Goal: Task Accomplishment & Management: Manage account settings

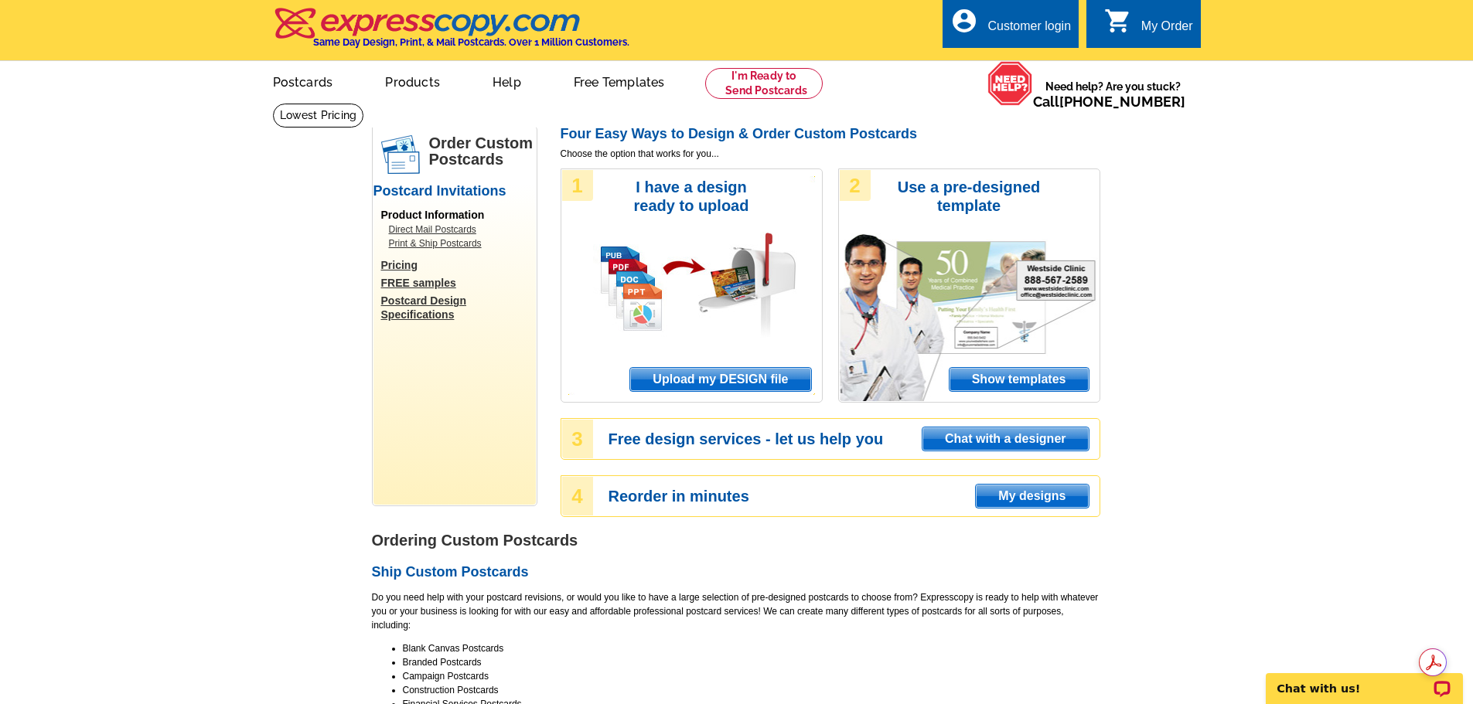
click at [1031, 26] on div "Customer login" at bounding box center [1030, 30] width 84 height 22
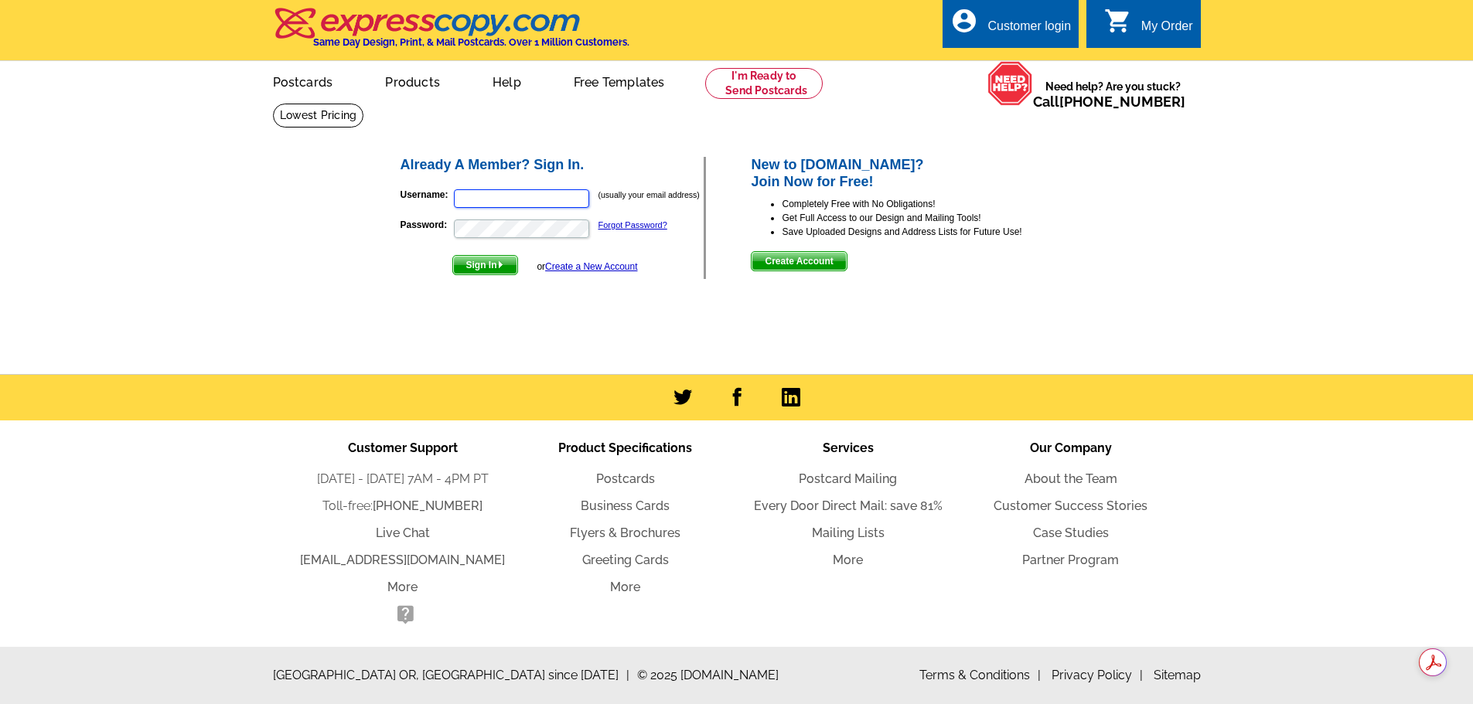
type input "[EMAIL_ADDRESS][DOMAIN_NAME]"
click at [496, 264] on span "Sign In" at bounding box center [485, 265] width 64 height 19
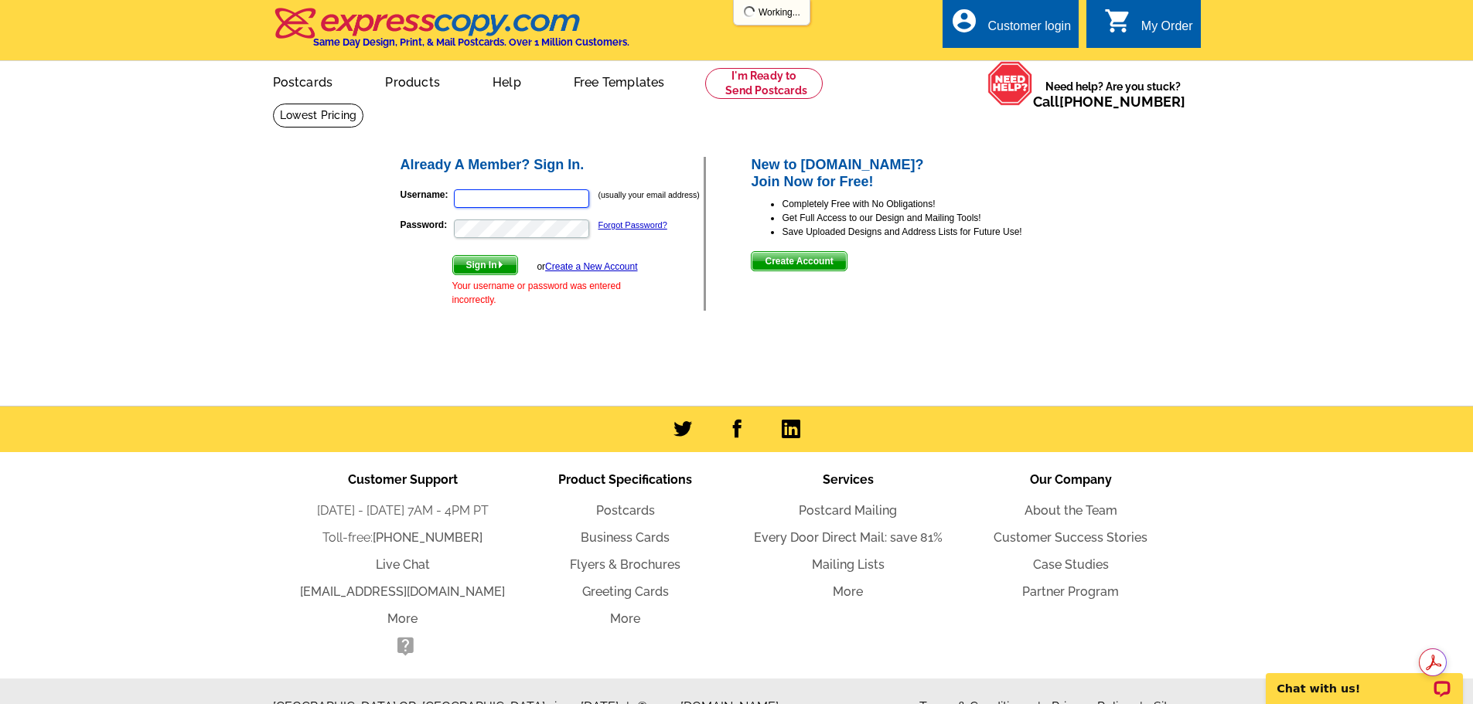
type input "[EMAIL_ADDRESS][DOMAIN_NAME]"
click at [491, 262] on span "Sign In" at bounding box center [485, 265] width 64 height 19
type input "gscottrussell@gmail.com"
click at [638, 227] on link "Forgot Password?" at bounding box center [633, 224] width 69 height 9
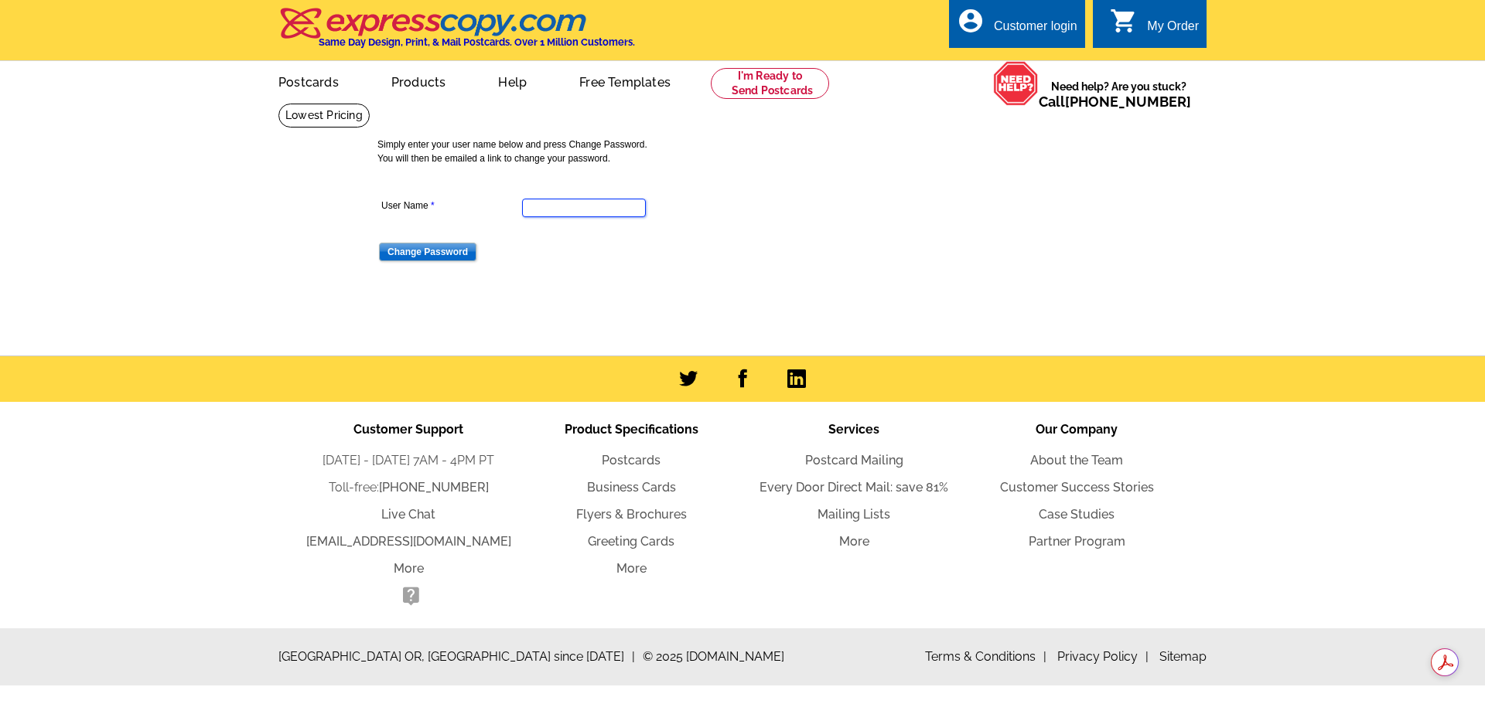
click at [571, 207] on input "User Name" at bounding box center [584, 208] width 124 height 19
type input "[EMAIL_ADDRESS][DOMAIN_NAME]"
click at [442, 251] on input "Change Password" at bounding box center [427, 252] width 97 height 19
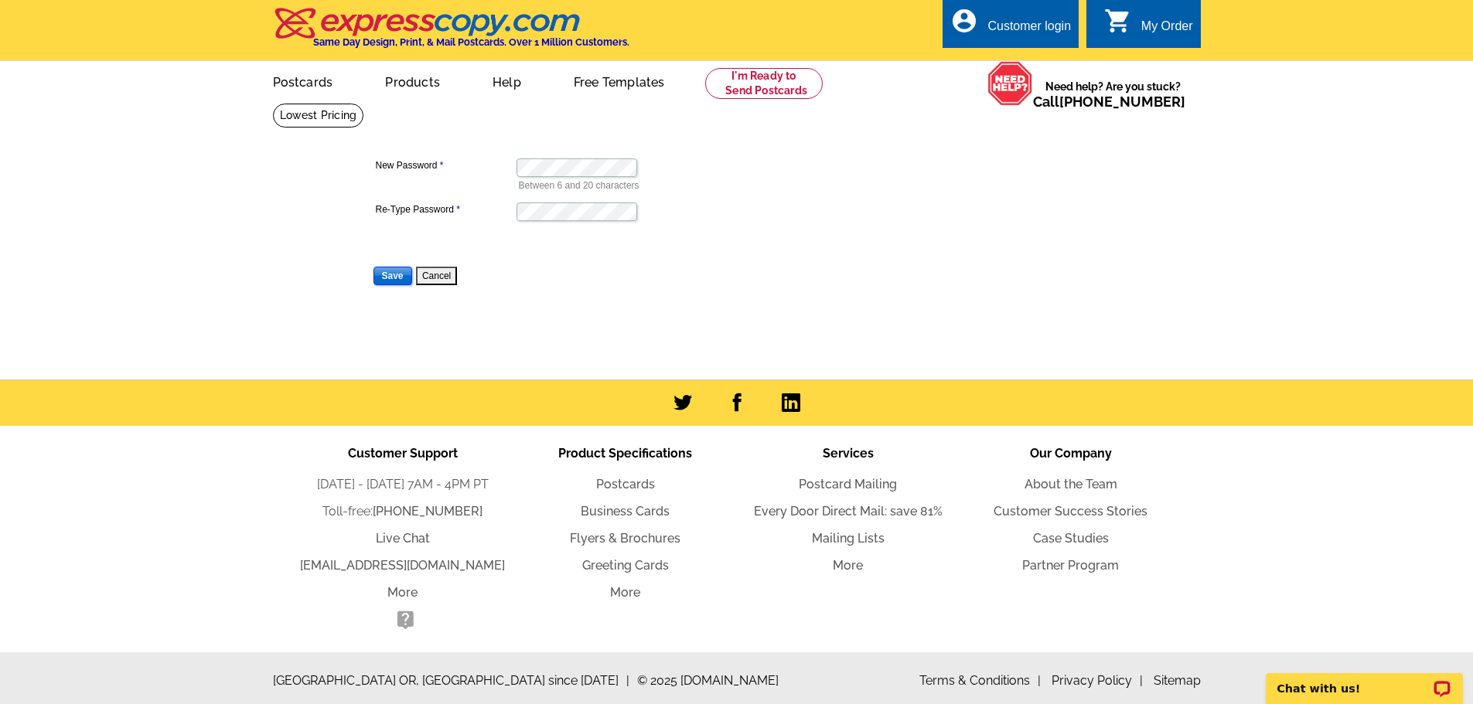
click at [388, 277] on input "Save" at bounding box center [393, 276] width 39 height 19
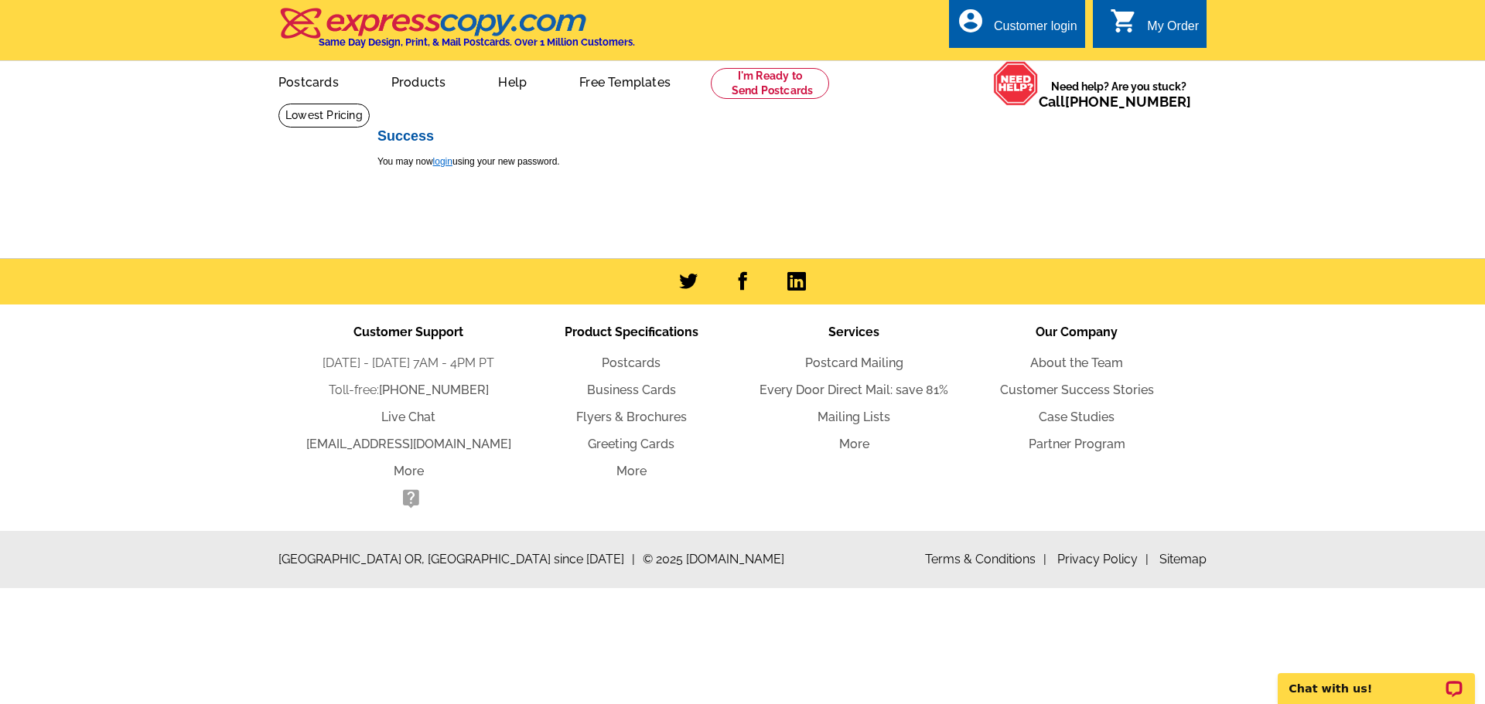
click at [445, 162] on link "login" at bounding box center [442, 161] width 19 height 11
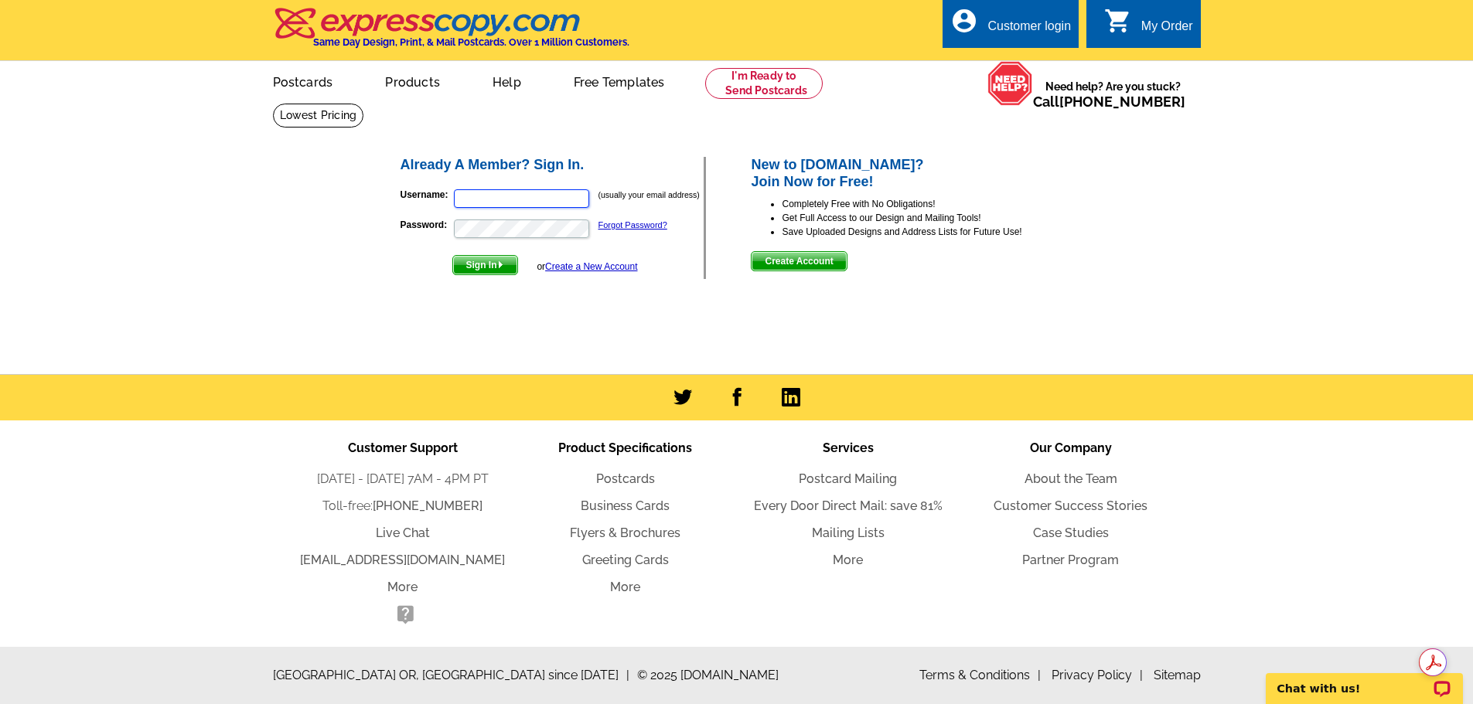
type input "[EMAIL_ADDRESS][DOMAIN_NAME]"
click at [488, 261] on span "Sign In" at bounding box center [485, 265] width 64 height 19
